Goal: Information Seeking & Learning: Learn about a topic

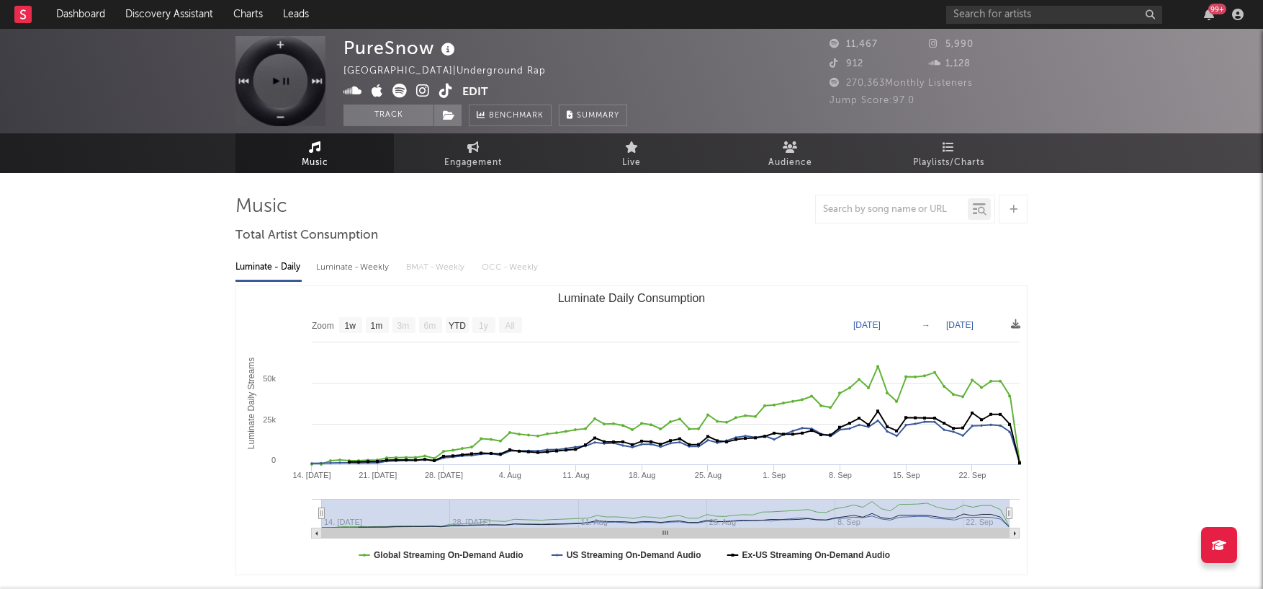
select select "1w"
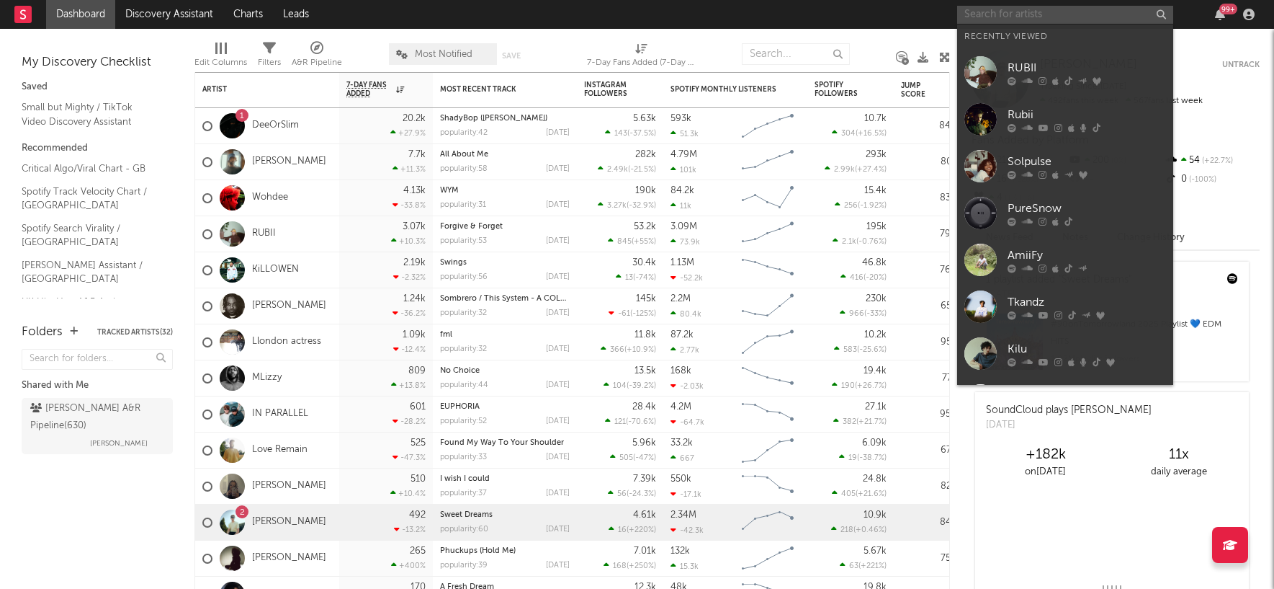
click at [1033, 12] on input "text" at bounding box center [1065, 15] width 216 height 18
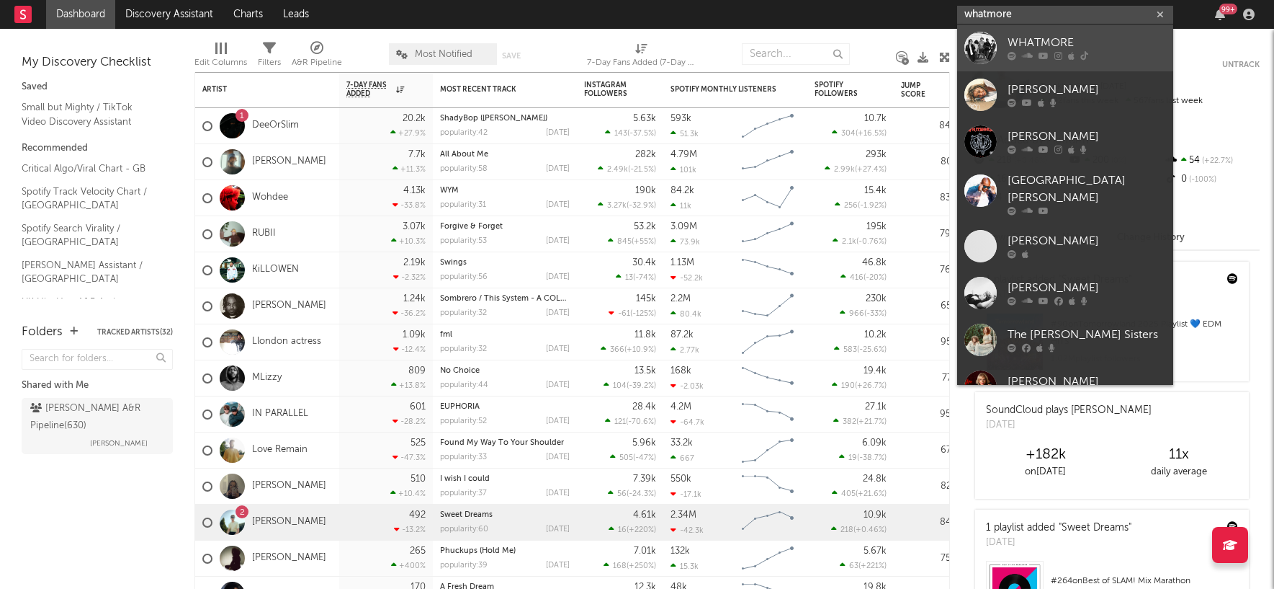
type input "whatmore"
click at [1045, 43] on div "WHATMORE" at bounding box center [1087, 43] width 158 height 17
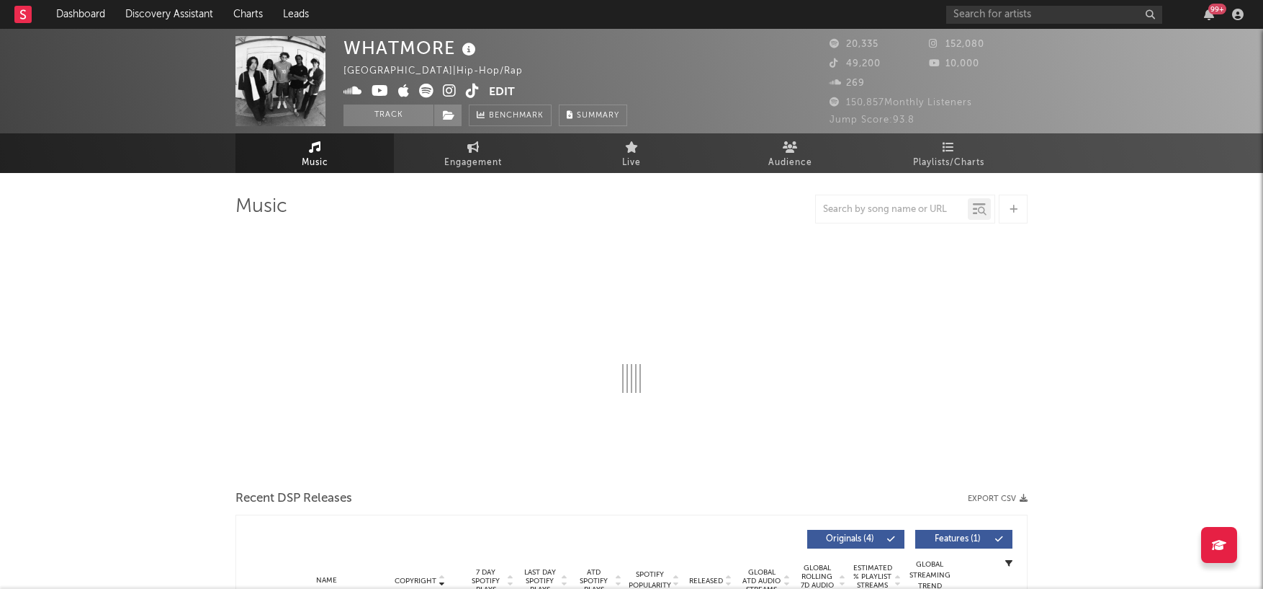
select select "1w"
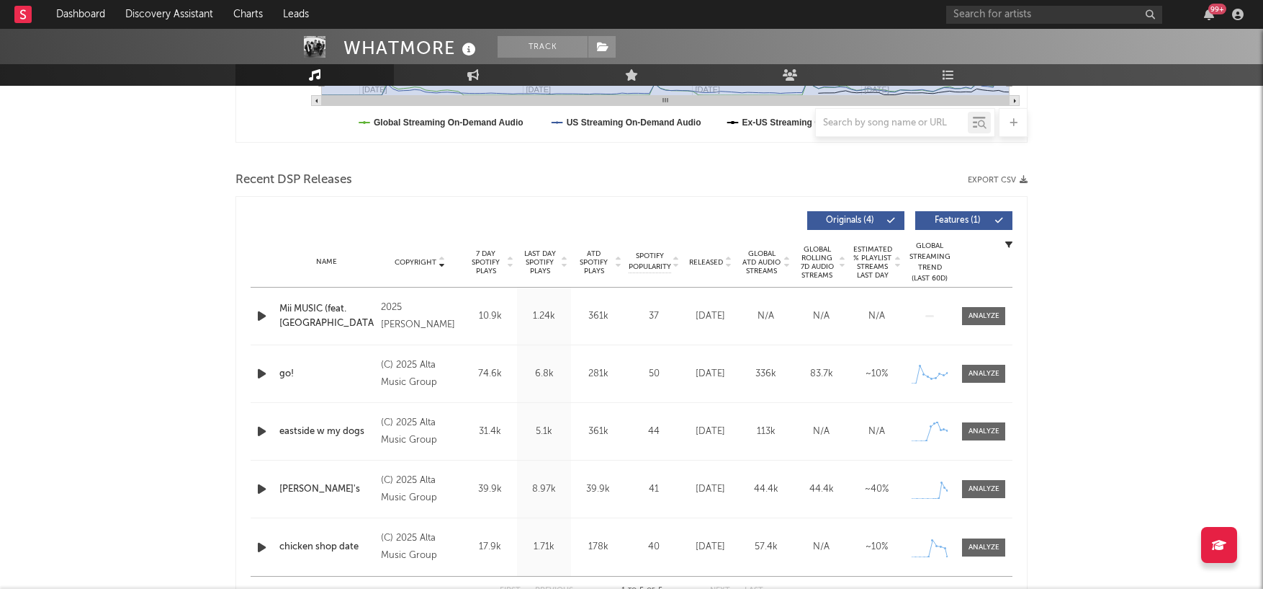
scroll to position [435, 0]
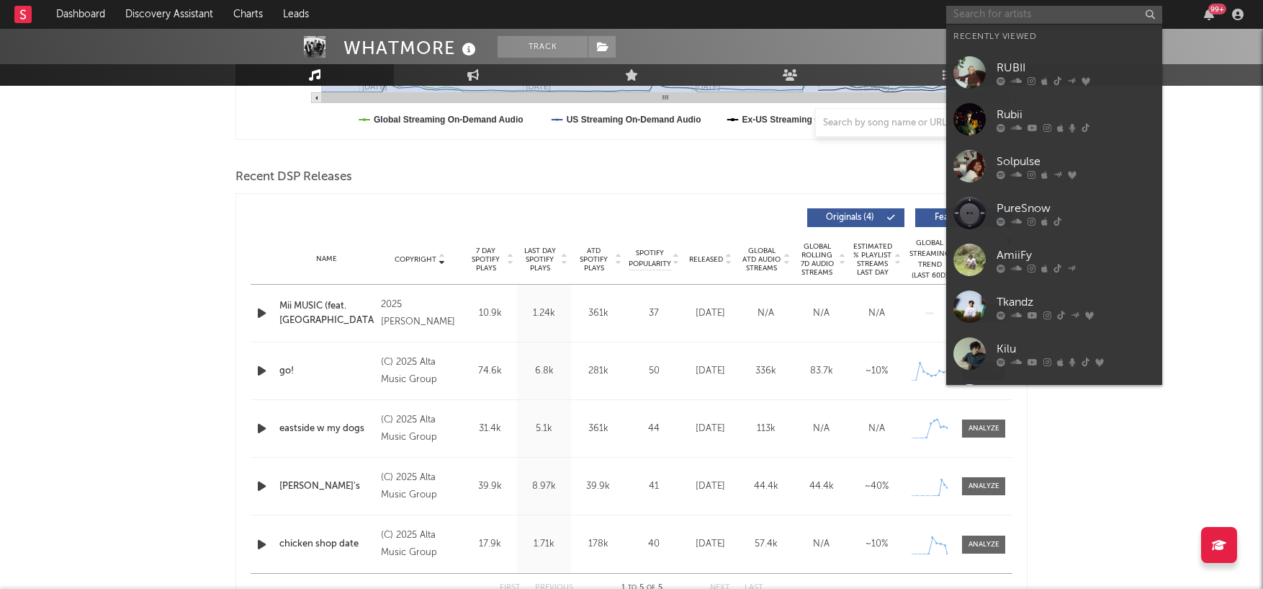
click at [1012, 15] on input "text" at bounding box center [1055, 15] width 216 height 18
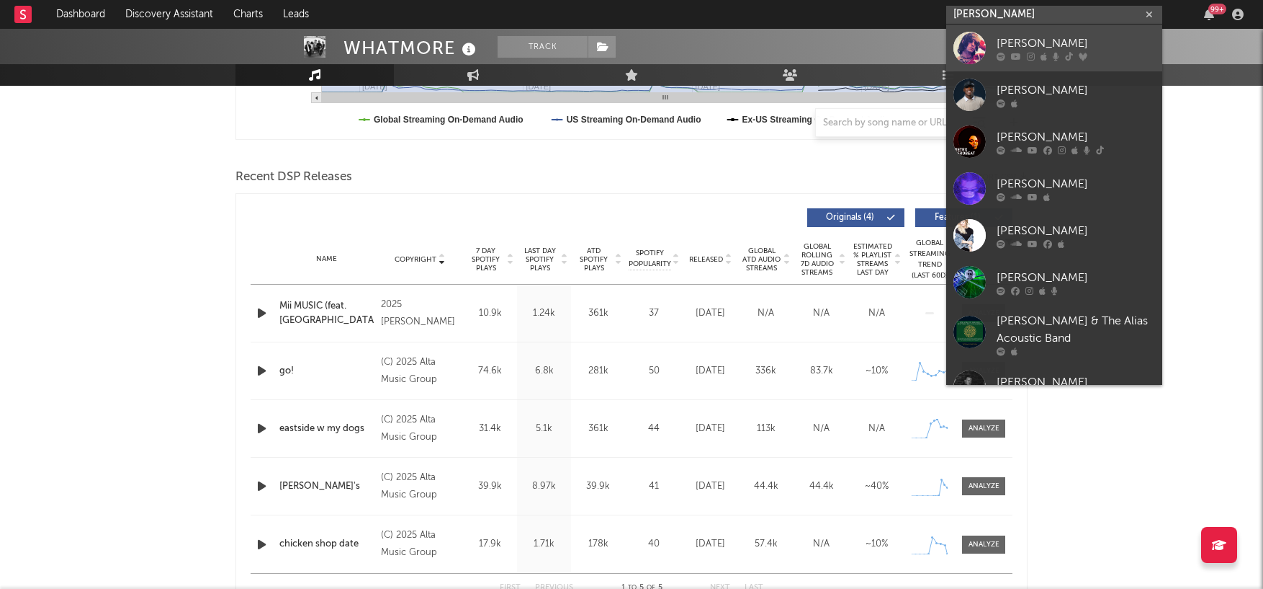
type input "[PERSON_NAME]"
click at [1047, 40] on div "[PERSON_NAME]" at bounding box center [1076, 43] width 158 height 17
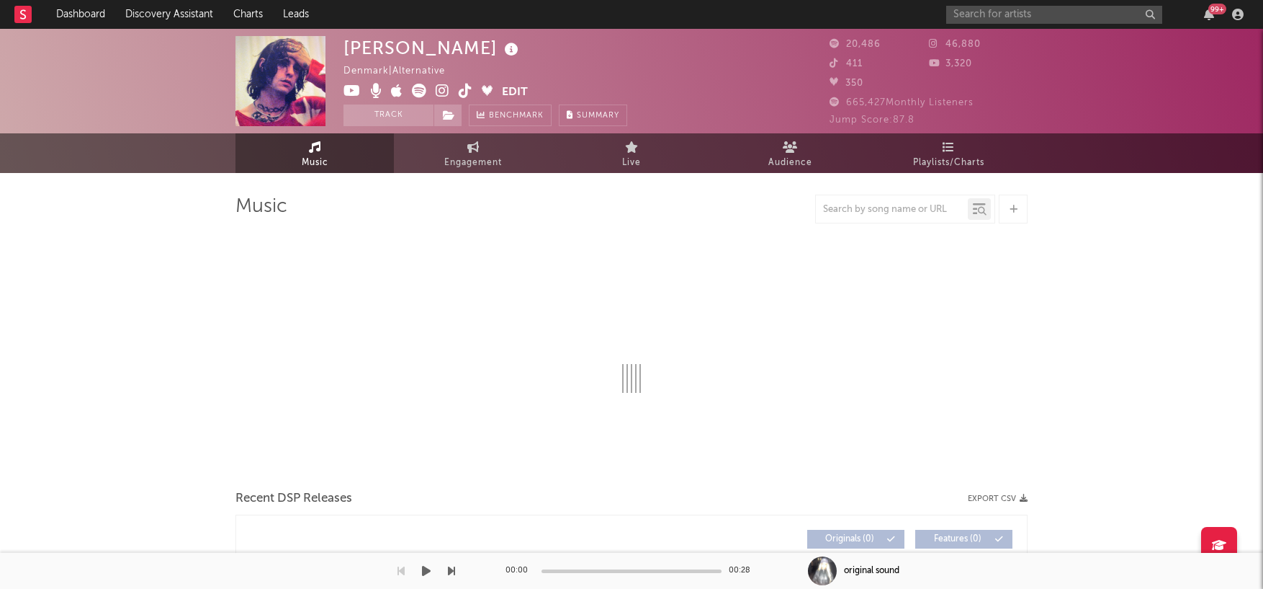
select select "6m"
